Goal: Information Seeking & Learning: Learn about a topic

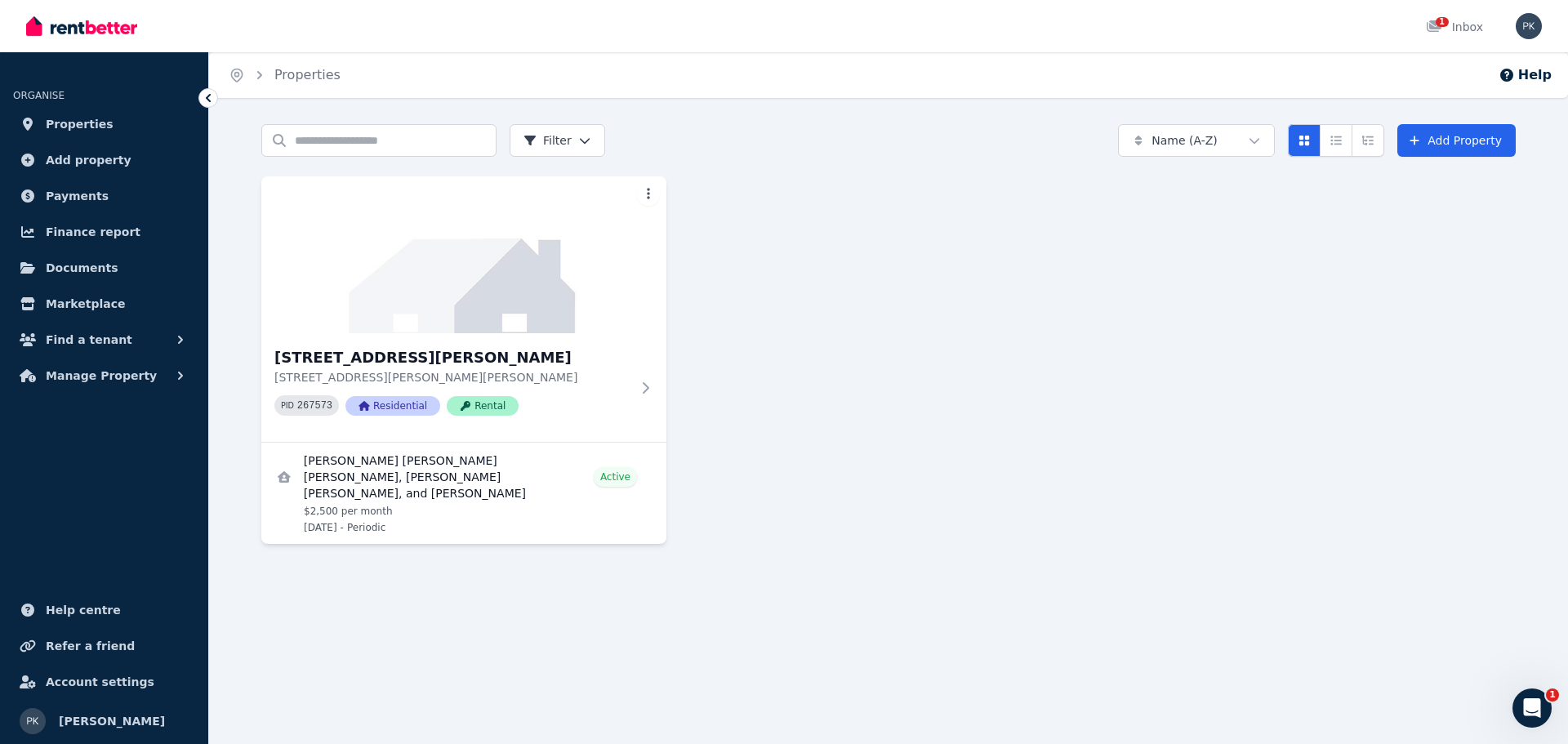
click at [179, 374] on icon "button" at bounding box center [181, 376] width 17 height 17
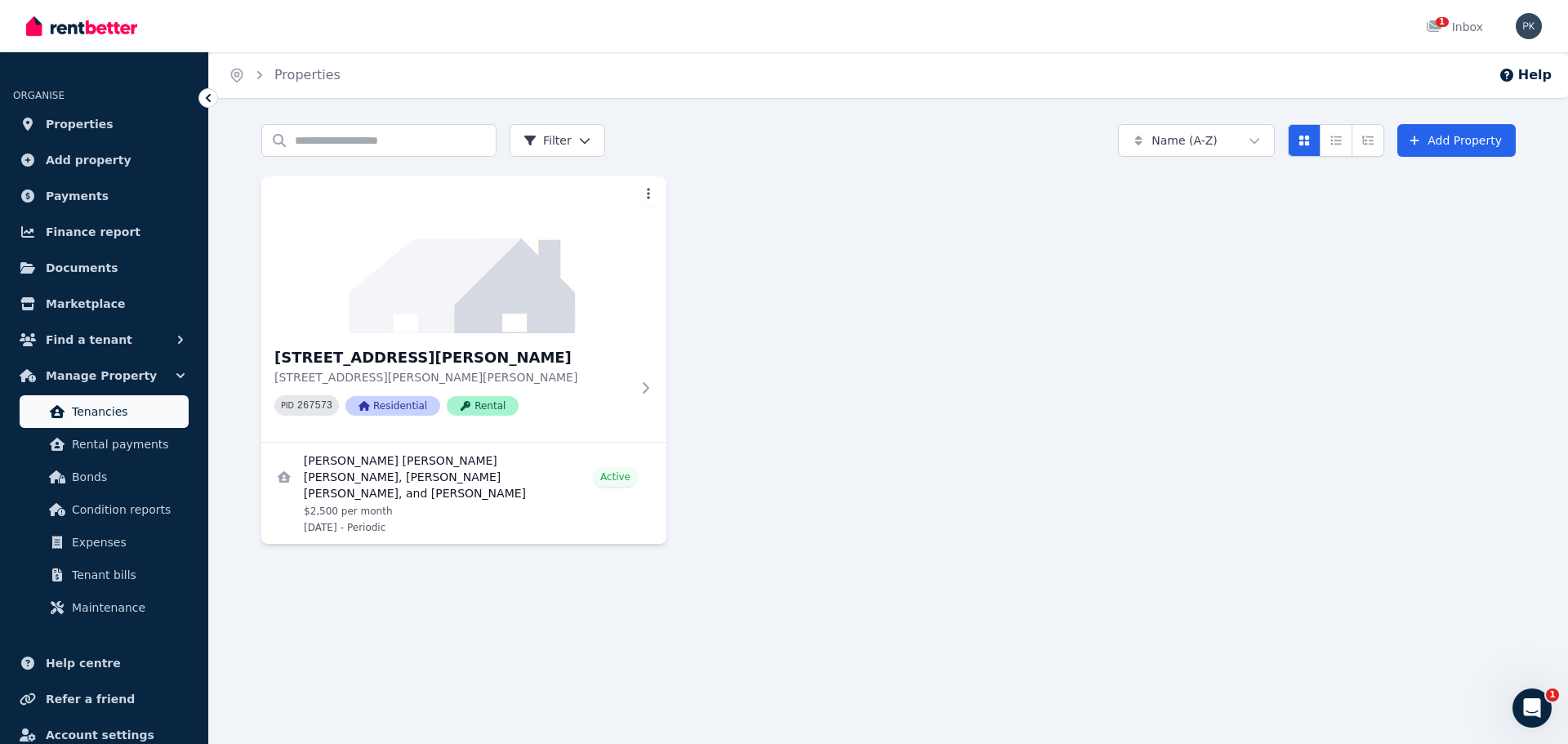
click at [113, 416] on span "Tenancies" at bounding box center [127, 412] width 110 height 20
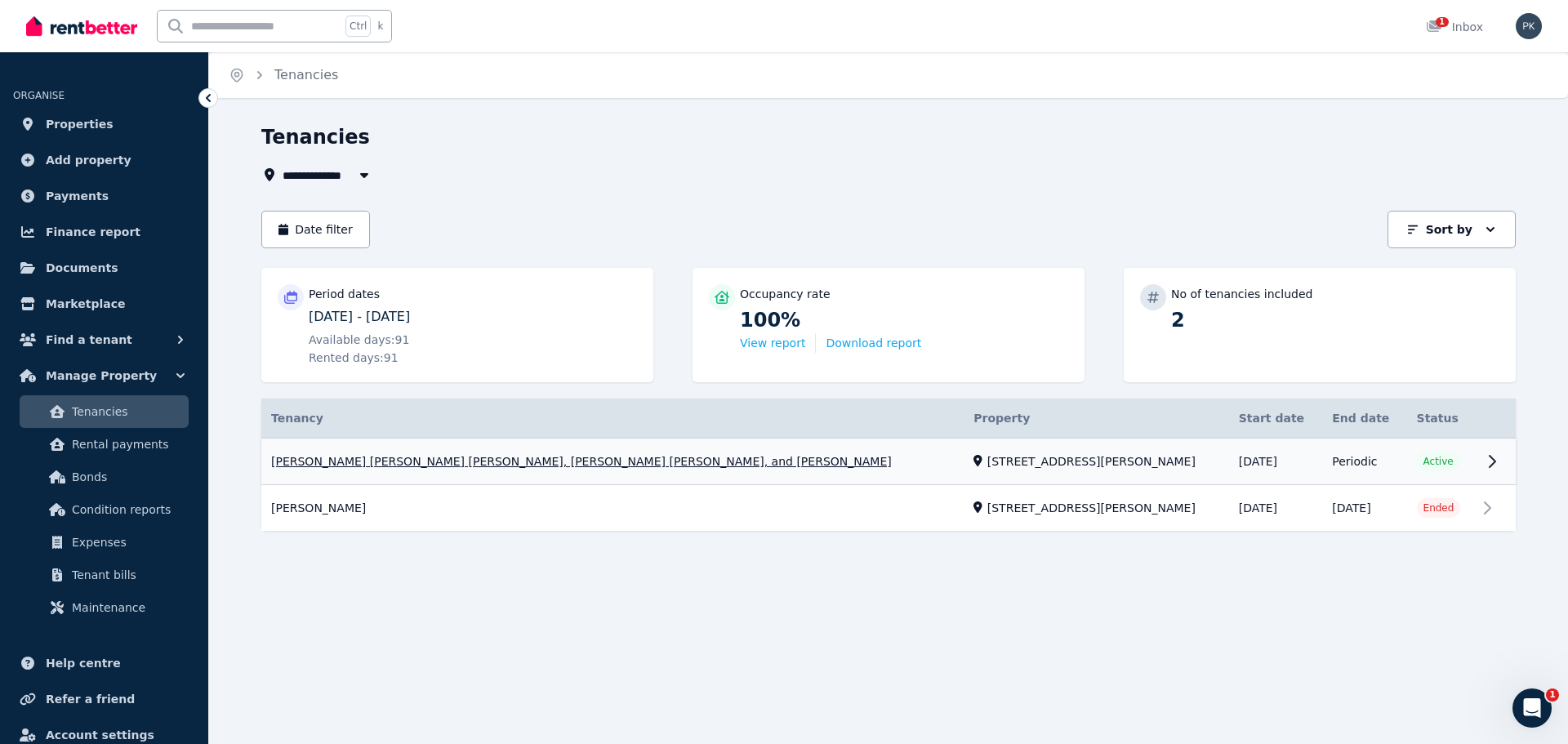
click at [987, 461] on link "View property details" at bounding box center [888, 461] width 1254 height 46
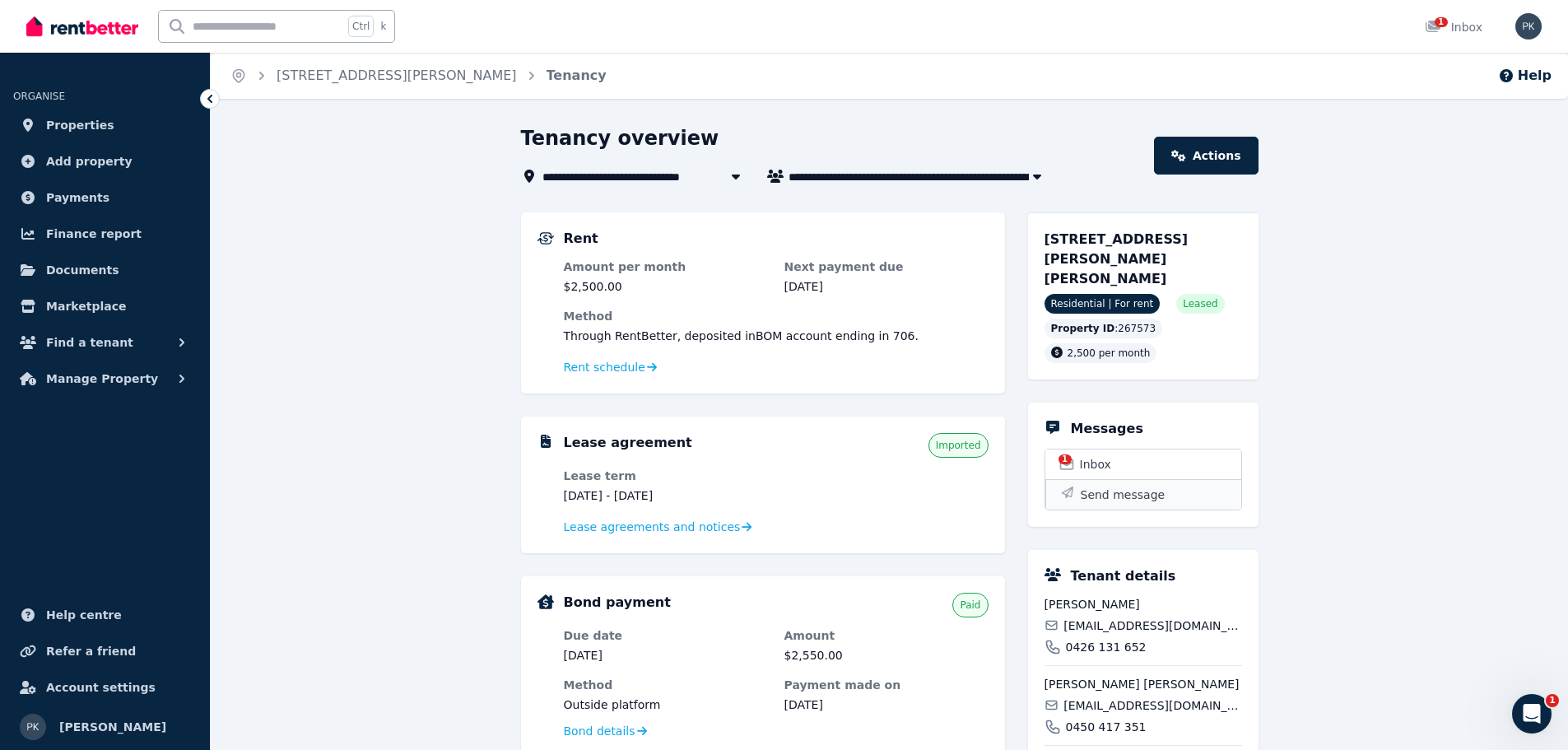
click at [1125, 487] on span "Send message" at bounding box center [1123, 495] width 85 height 17
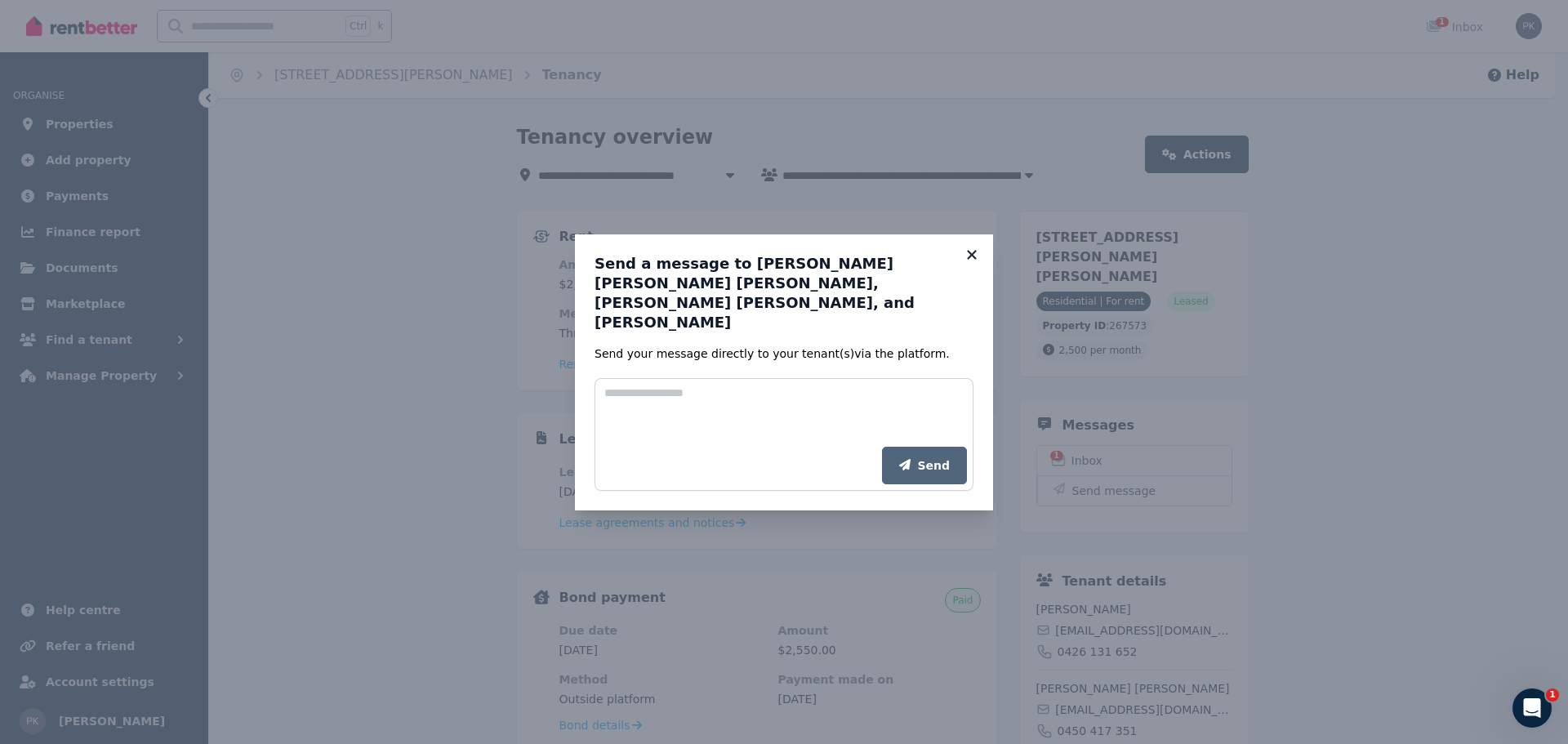
click at [974, 262] on icon at bounding box center [972, 255] width 17 height 15
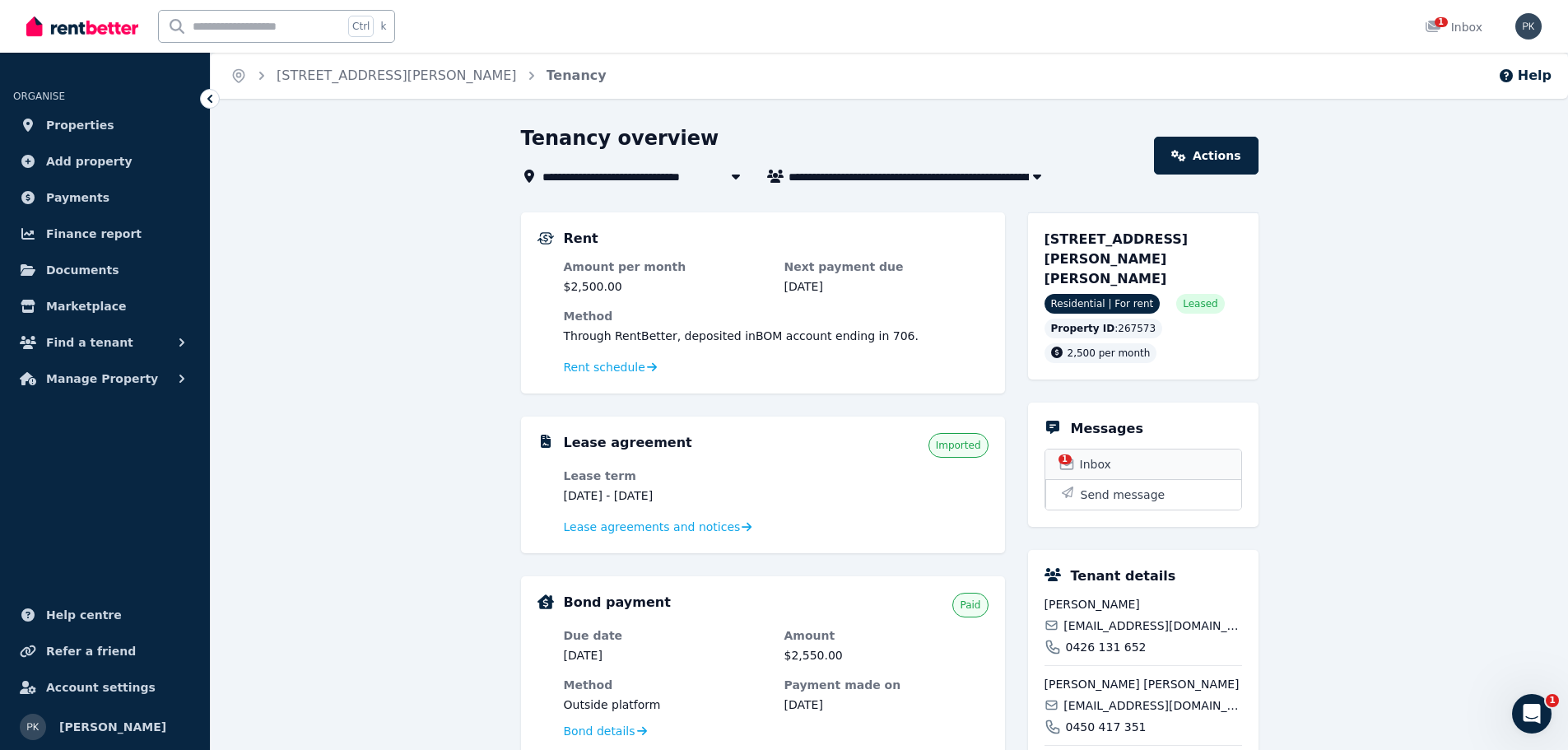
click at [1096, 456] on span "Inbox" at bounding box center [1095, 464] width 31 height 17
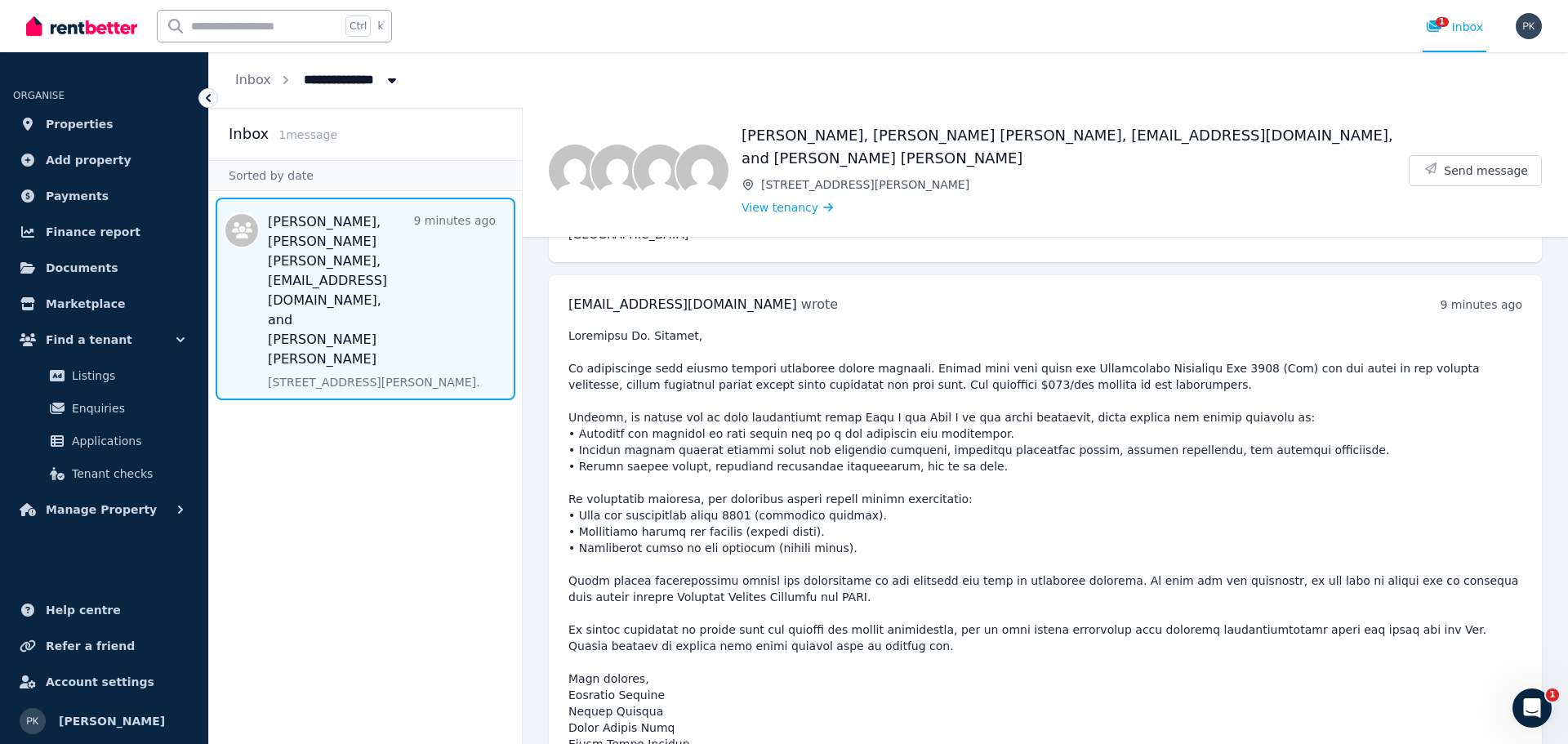
scroll to position [1018, 0]
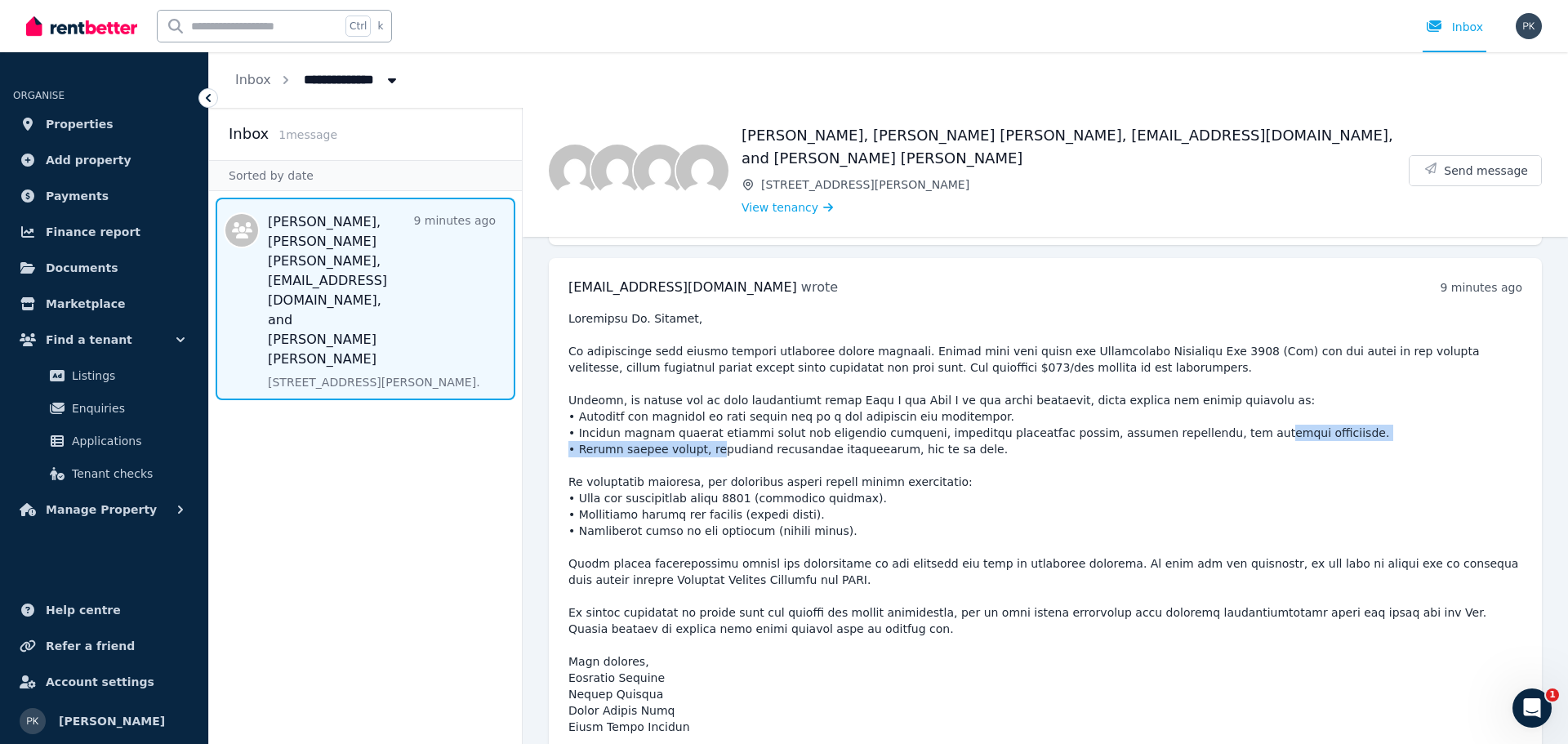
drag, startPoint x: 854, startPoint y: 418, endPoint x: 1150, endPoint y: 415, distance: 296.0
click at [1148, 416] on pre at bounding box center [1045, 523] width 953 height 425
click at [1054, 416] on pre at bounding box center [1045, 523] width 953 height 425
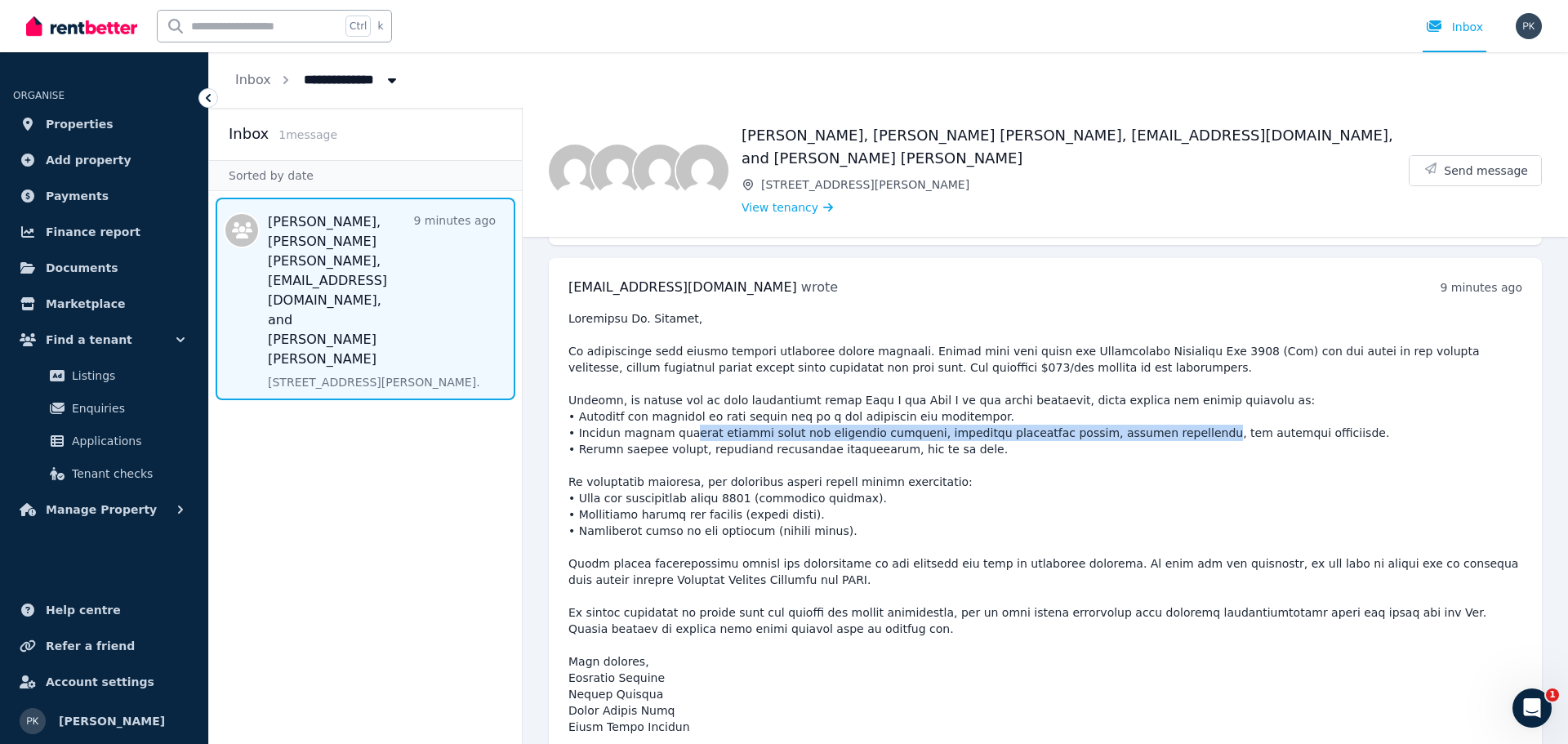
drag, startPoint x: 670, startPoint y: 406, endPoint x: 1103, endPoint y: 403, distance: 433.0
click at [1103, 403] on pre at bounding box center [1045, 523] width 953 height 425
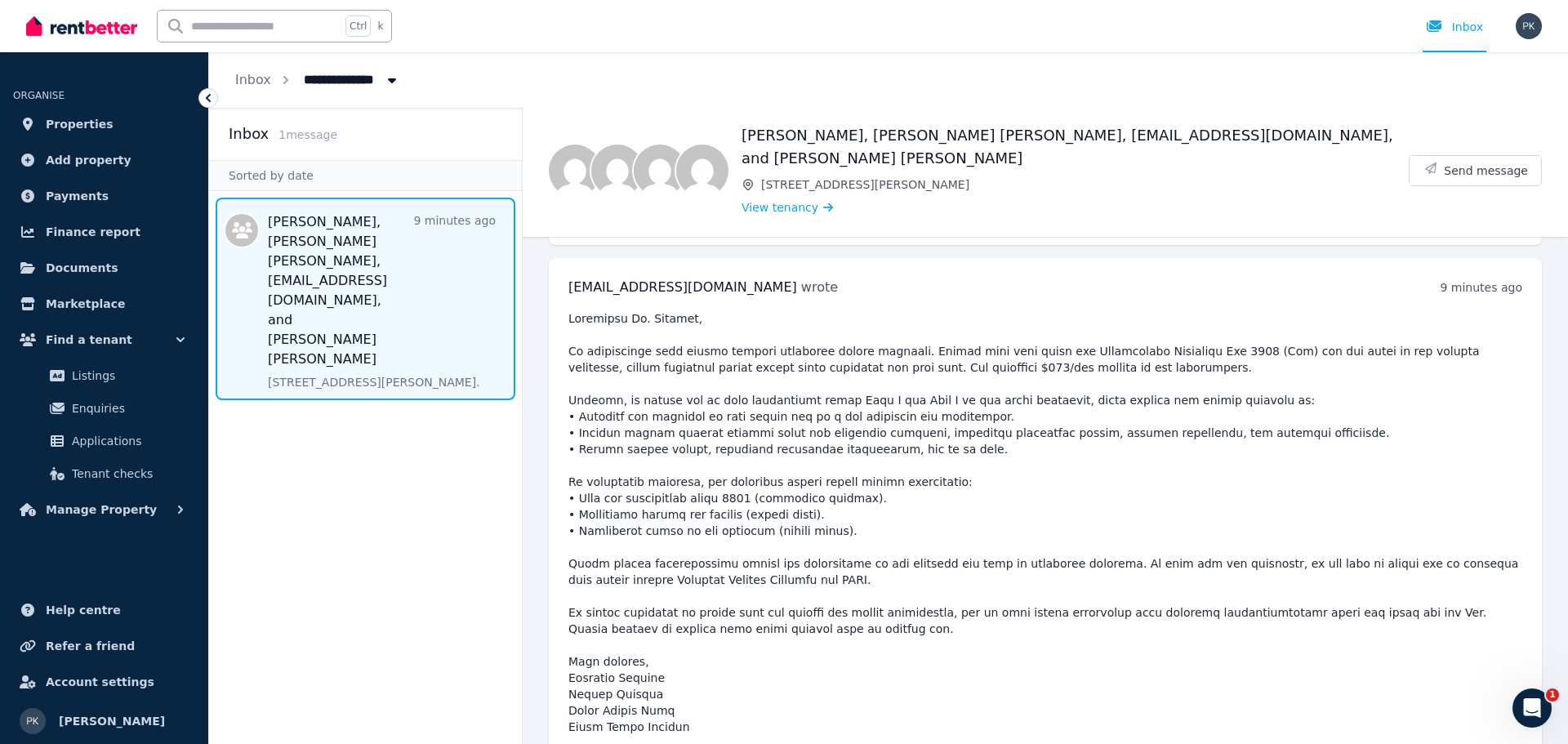
click at [1111, 403] on pre at bounding box center [1045, 523] width 953 height 425
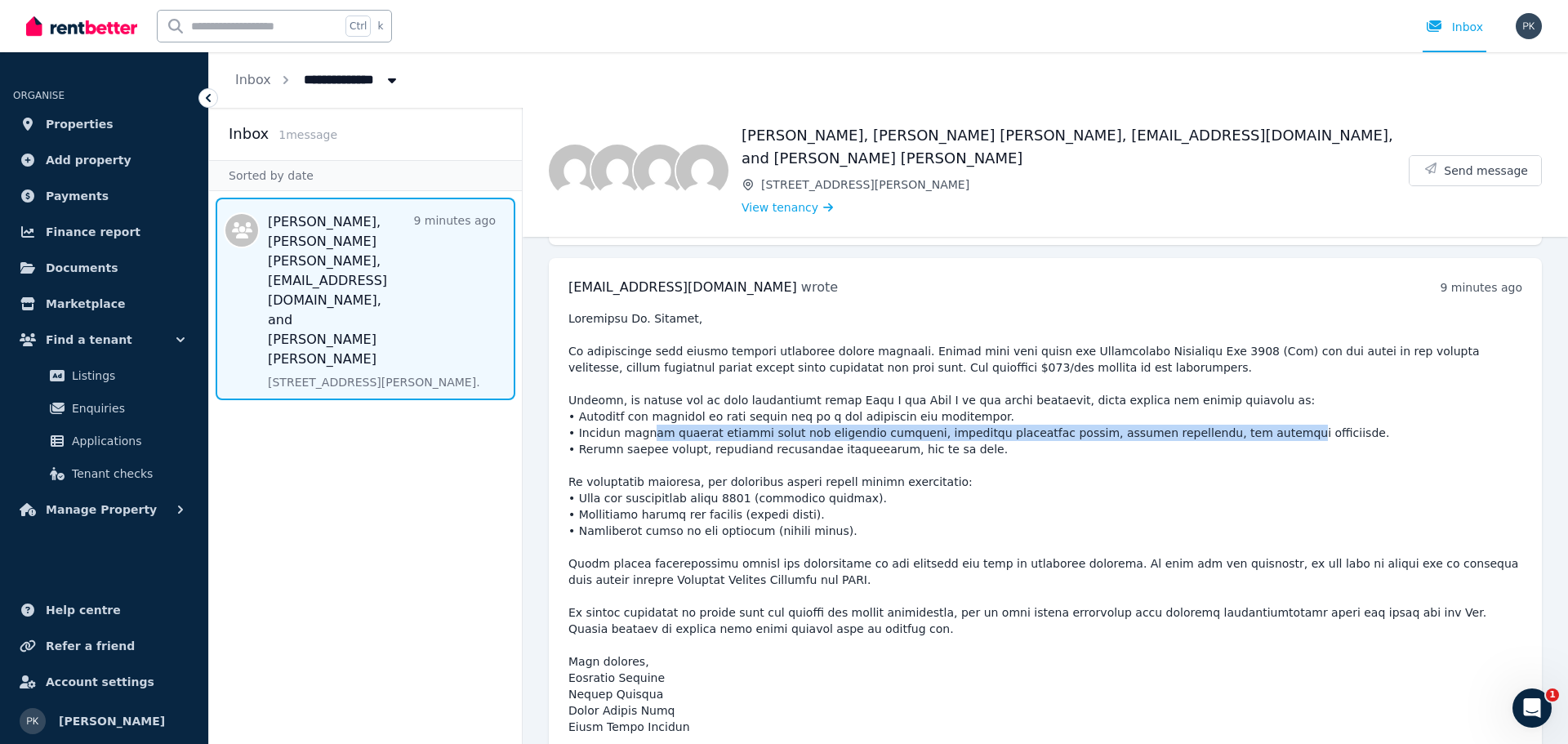
drag, startPoint x: 1168, startPoint y: 410, endPoint x: 646, endPoint y: 408, distance: 522.0
click at [646, 408] on pre at bounding box center [1045, 523] width 953 height 425
click at [687, 408] on pre at bounding box center [1045, 523] width 953 height 425
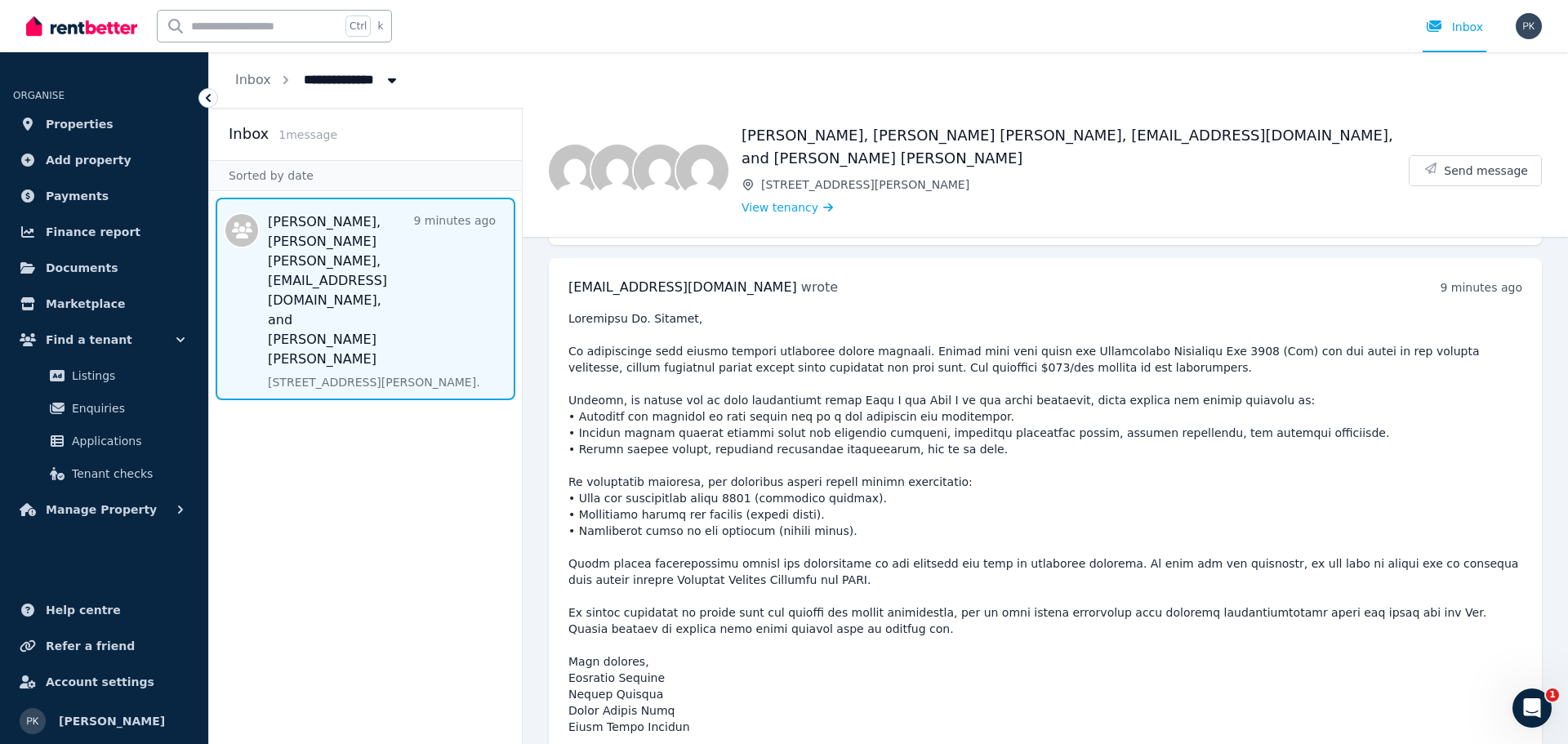
click at [1372, 487] on pre at bounding box center [1045, 523] width 953 height 425
click at [1252, 481] on pre at bounding box center [1045, 523] width 953 height 425
